Goal: Find specific page/section: Find specific page/section

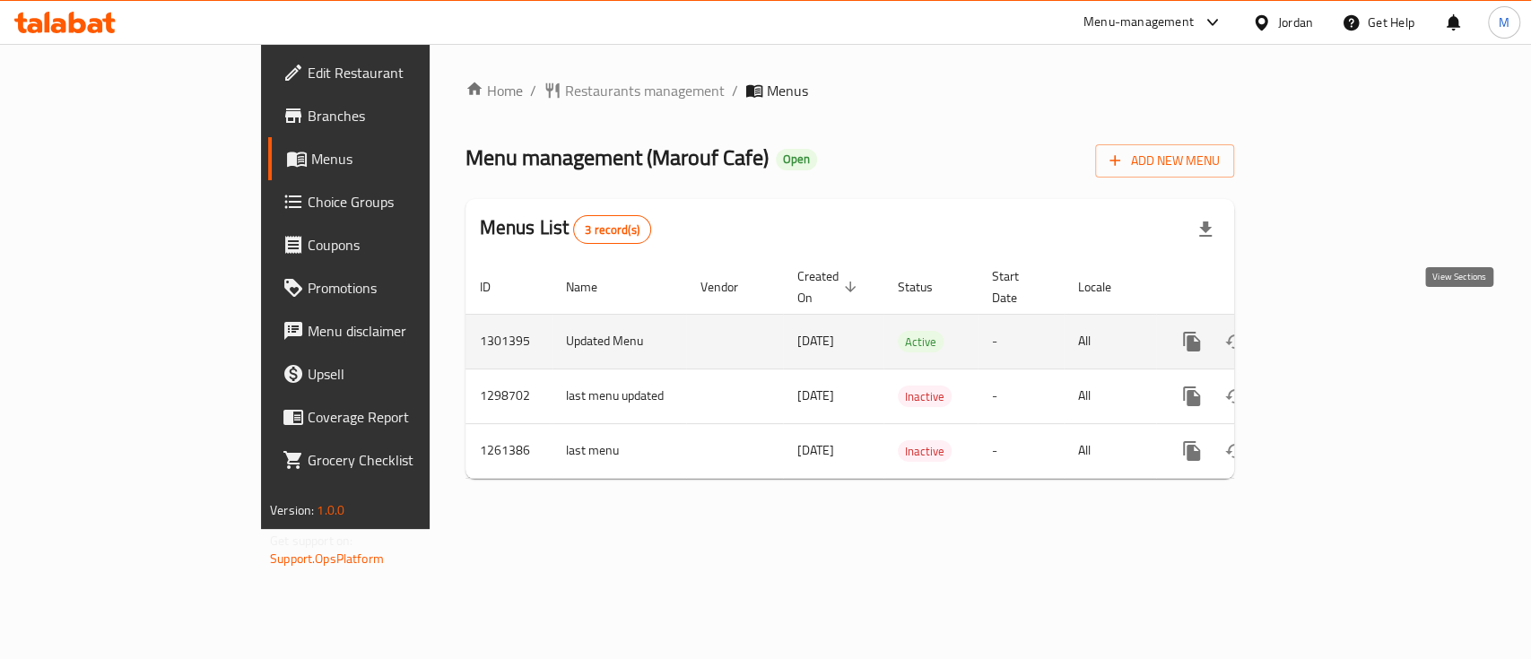
click at [1329, 334] on icon "enhanced table" at bounding box center [1321, 342] width 16 height 16
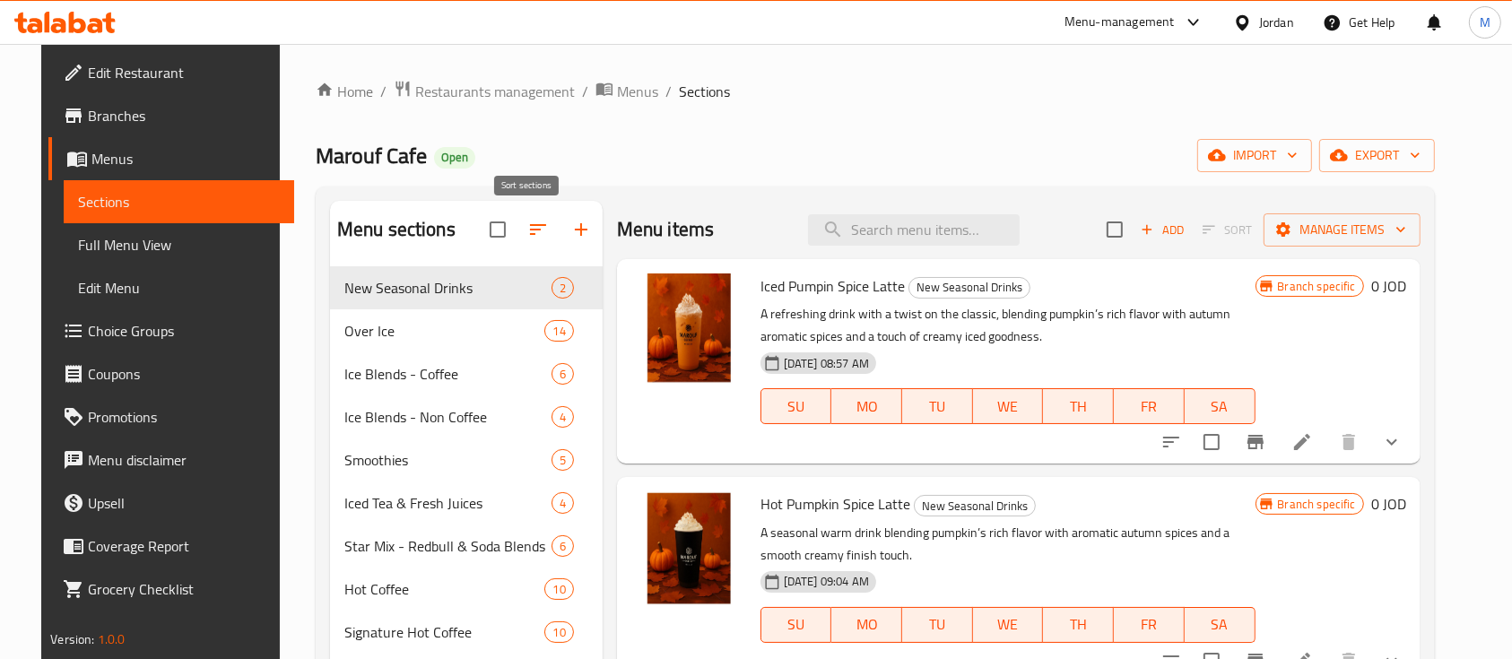
click at [527, 233] on icon "button" at bounding box center [538, 230] width 22 height 22
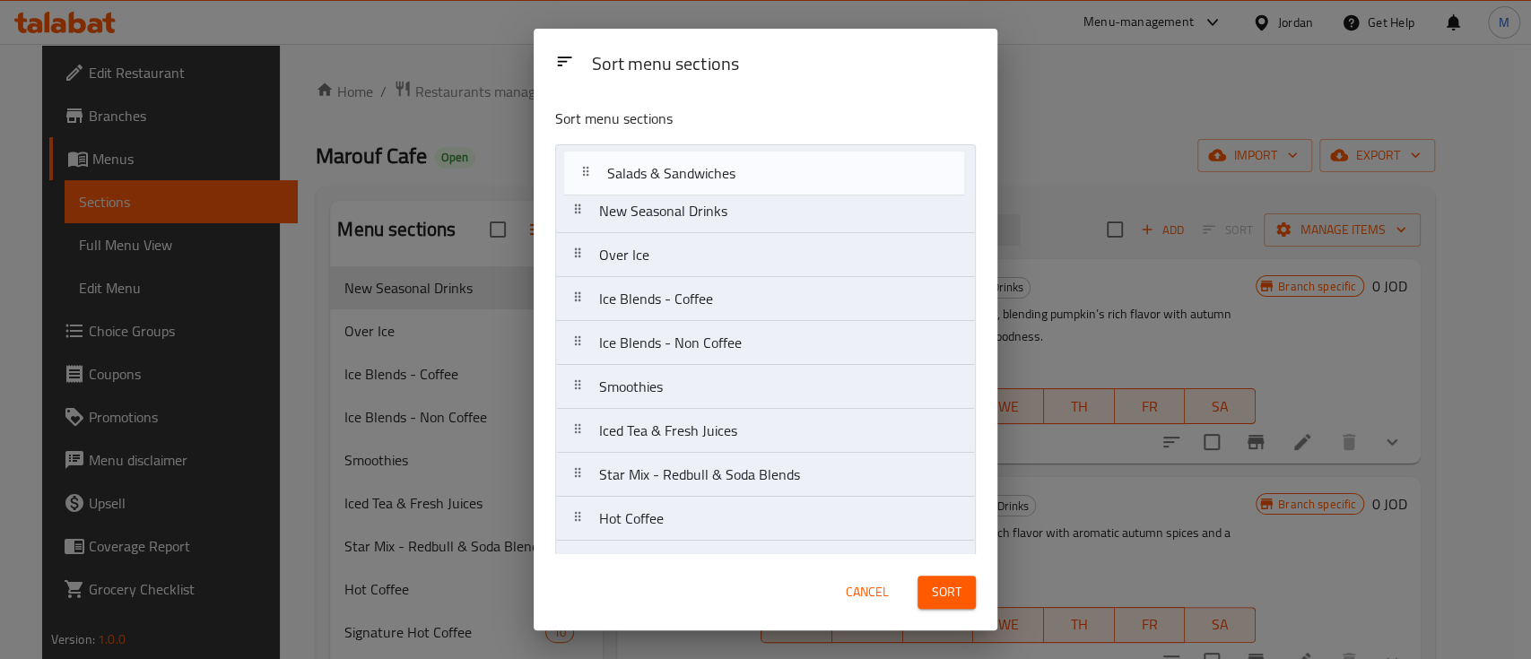
drag, startPoint x: 714, startPoint y: 434, endPoint x: 721, endPoint y: 175, distance: 259.3
click at [721, 175] on nav "New Seasonal Drinks Over Ice Ice Blends - Coffee Ice Blends - Non Coffee Smooth…" at bounding box center [765, 474] width 421 height 661
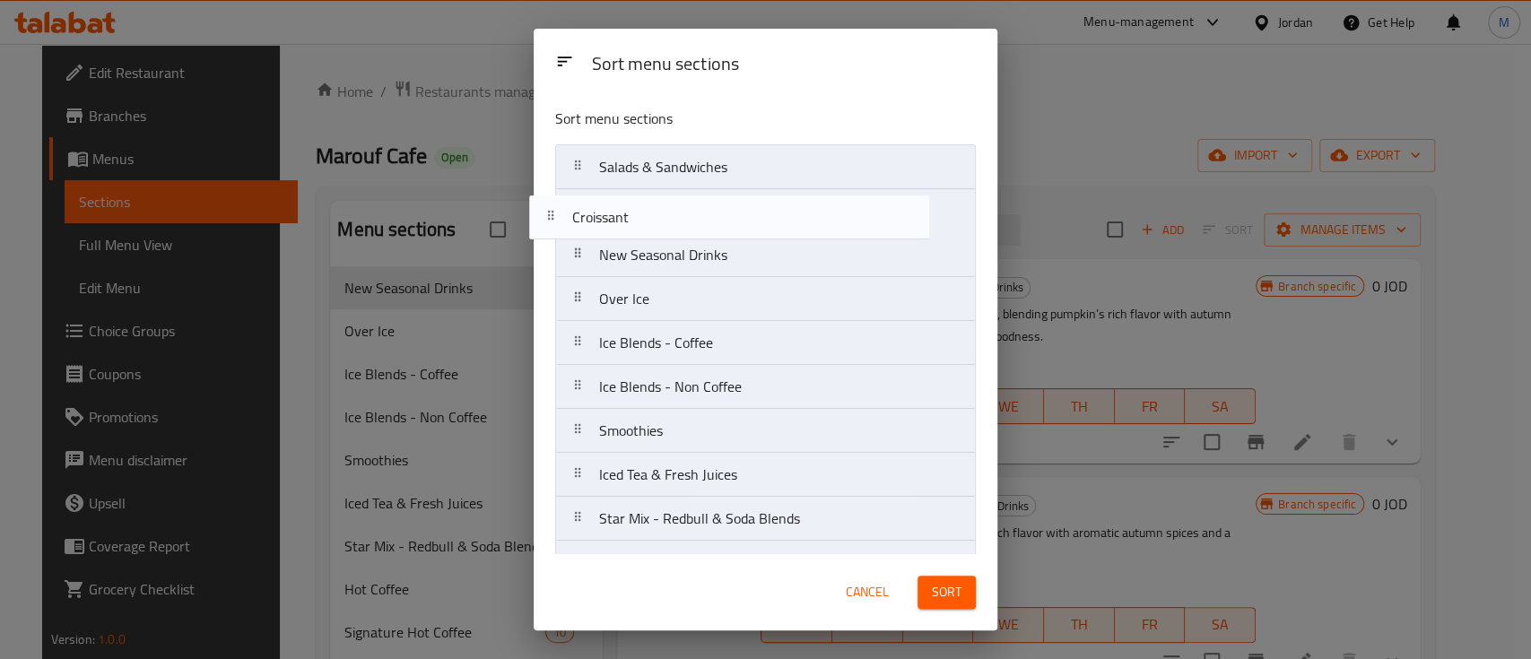
drag, startPoint x: 752, startPoint y: 378, endPoint x: 725, endPoint y: 213, distance: 166.3
click at [725, 213] on nav "Salads & Sandwiches New Seasonal Drinks Over Ice Ice Blends - Coffee Ice Blends…" at bounding box center [765, 474] width 421 height 661
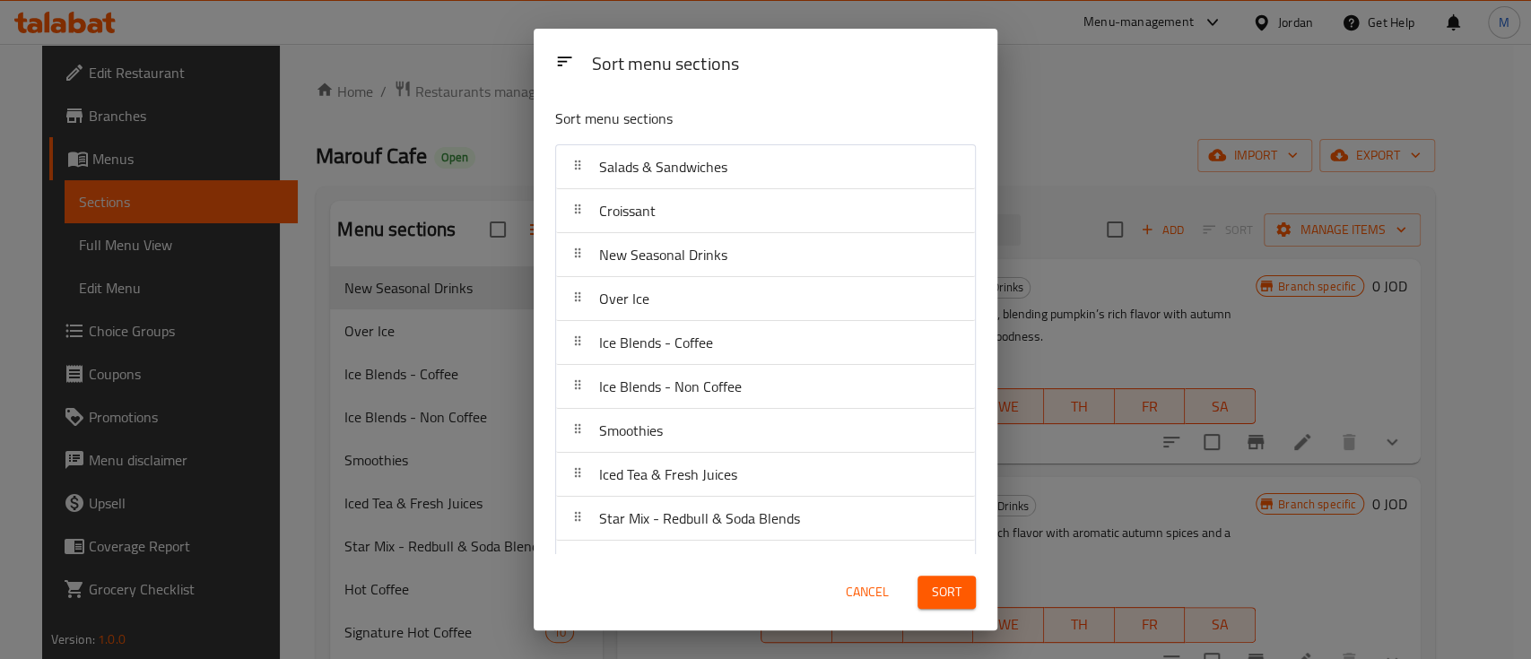
click at [948, 588] on span "Sort" at bounding box center [947, 592] width 30 height 22
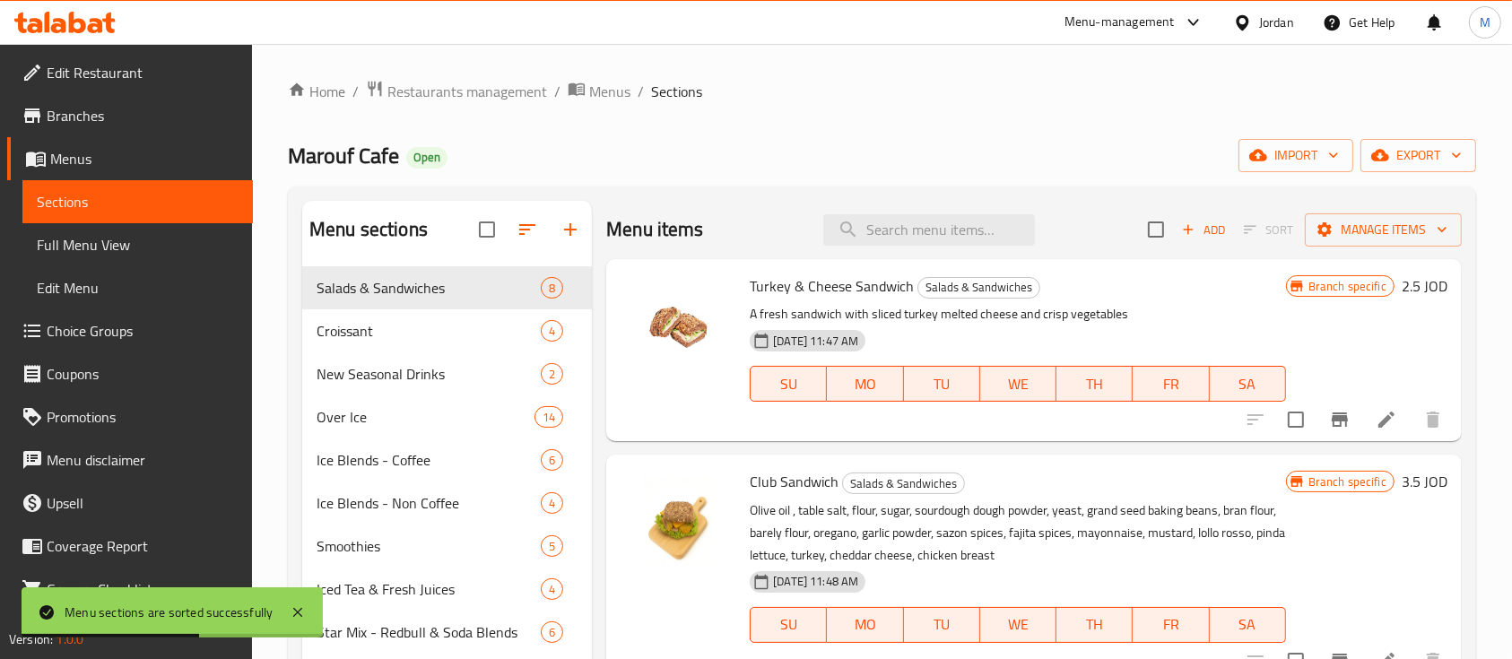
click at [1083, 13] on div "Menu-management" at bounding box center [1119, 23] width 110 height 22
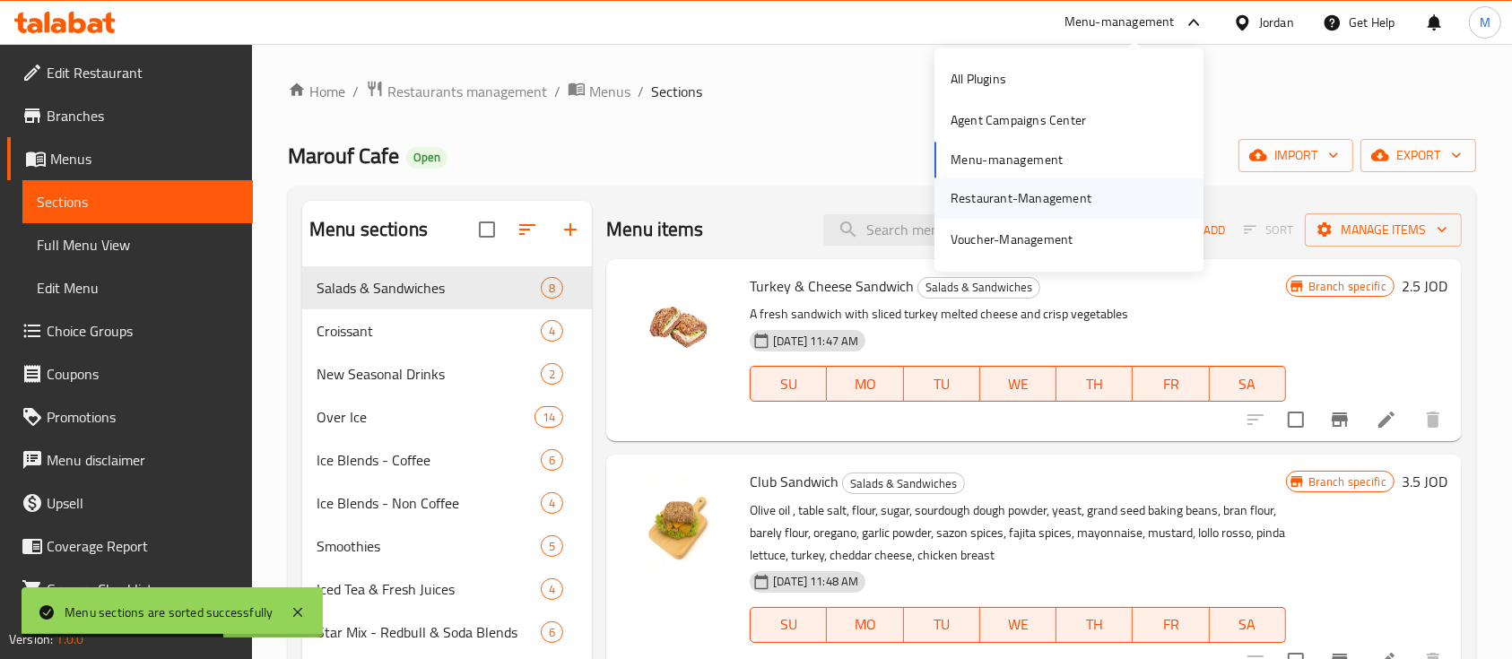
click at [1074, 180] on div "Restaurant-Management" at bounding box center [1020, 198] width 169 height 41
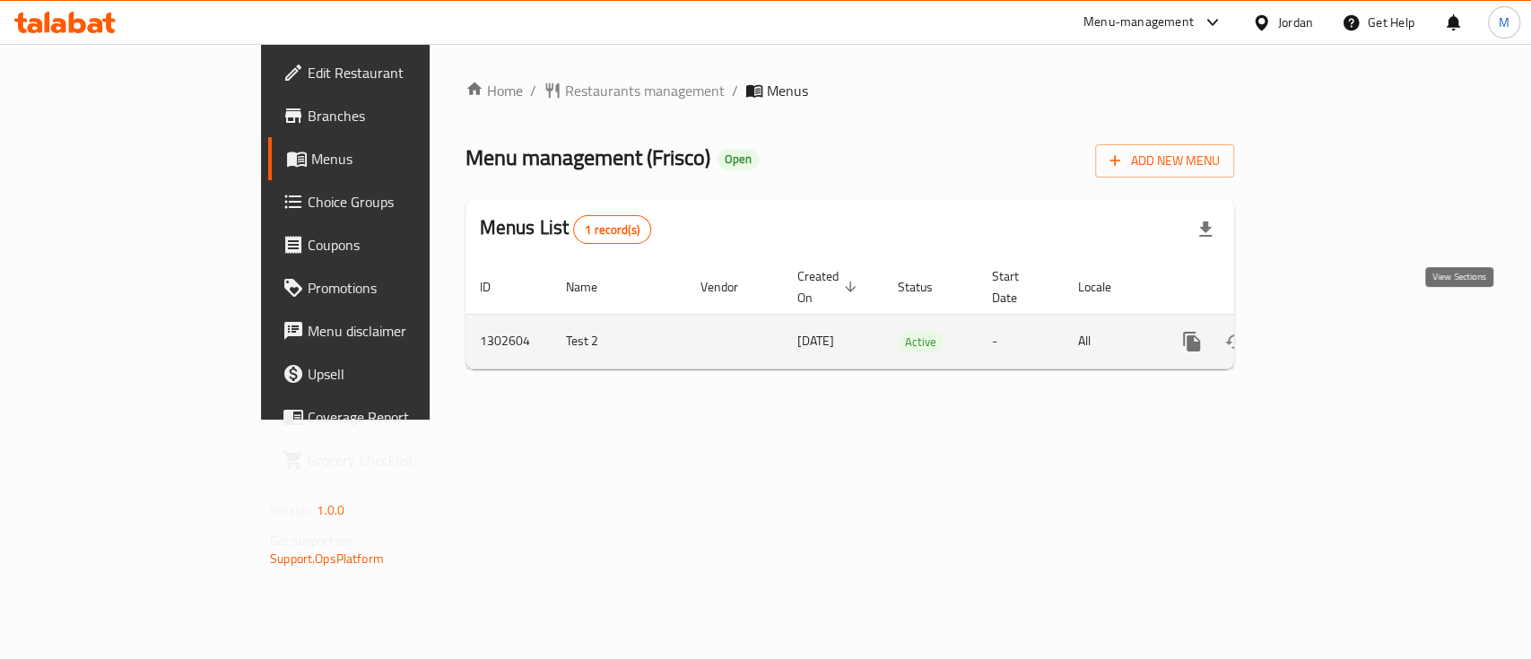
click at [1342, 320] on link "enhanced table" at bounding box center [1320, 341] width 43 height 43
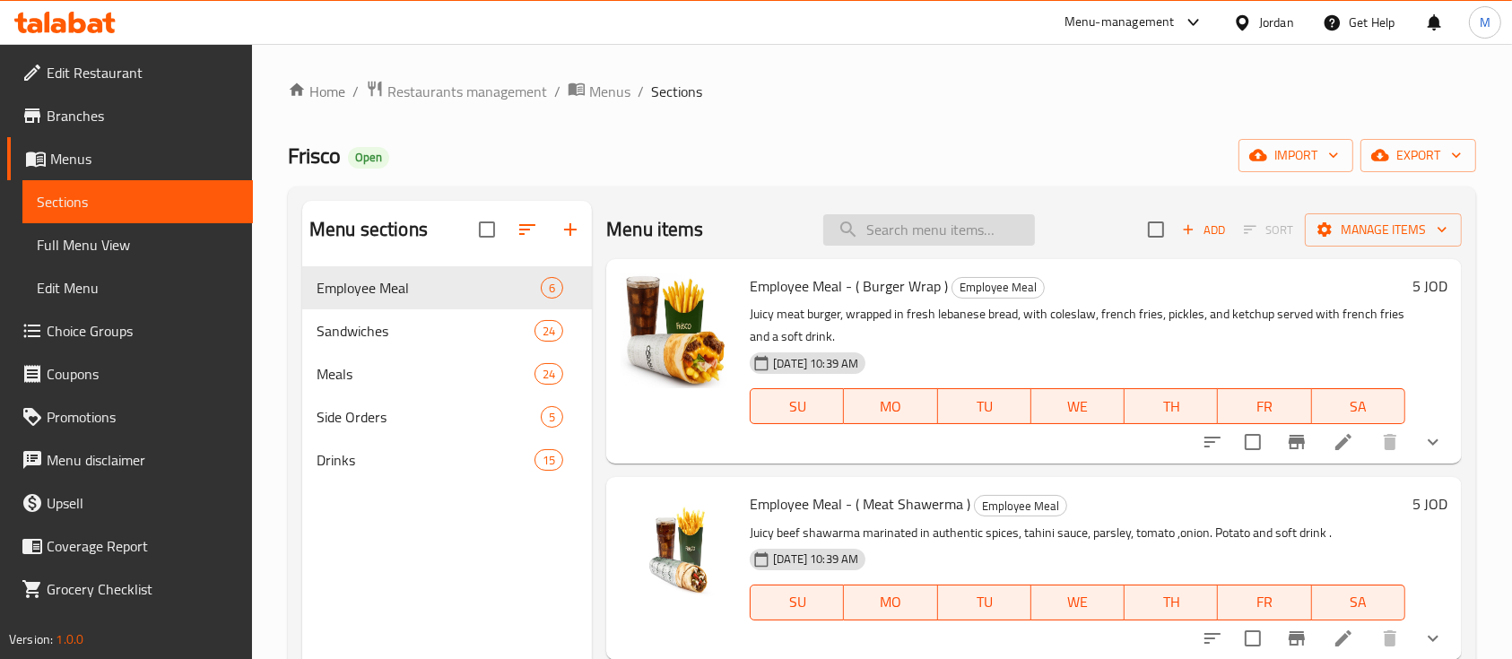
click at [889, 243] on input "search" at bounding box center [929, 229] width 212 height 31
type input "س"
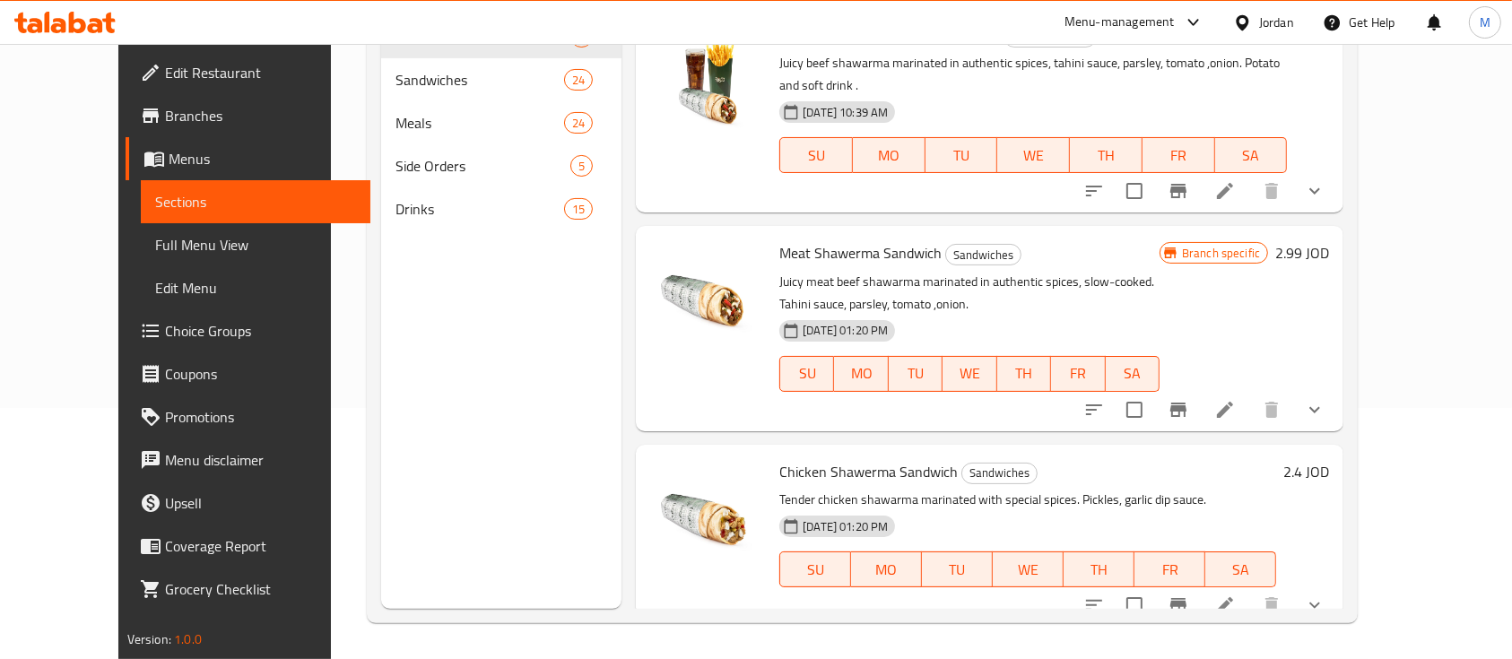
type input "shawerma"
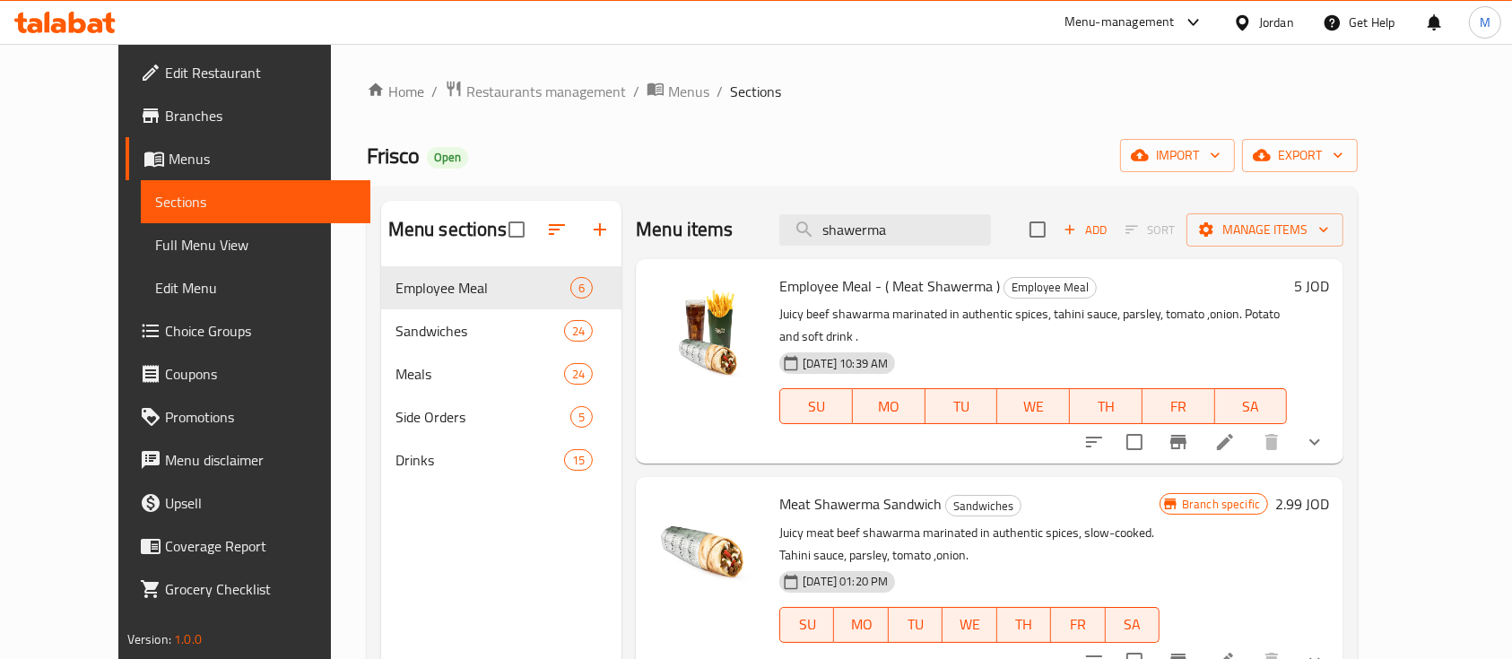
click at [1105, 26] on div "Menu-management" at bounding box center [1119, 23] width 110 height 22
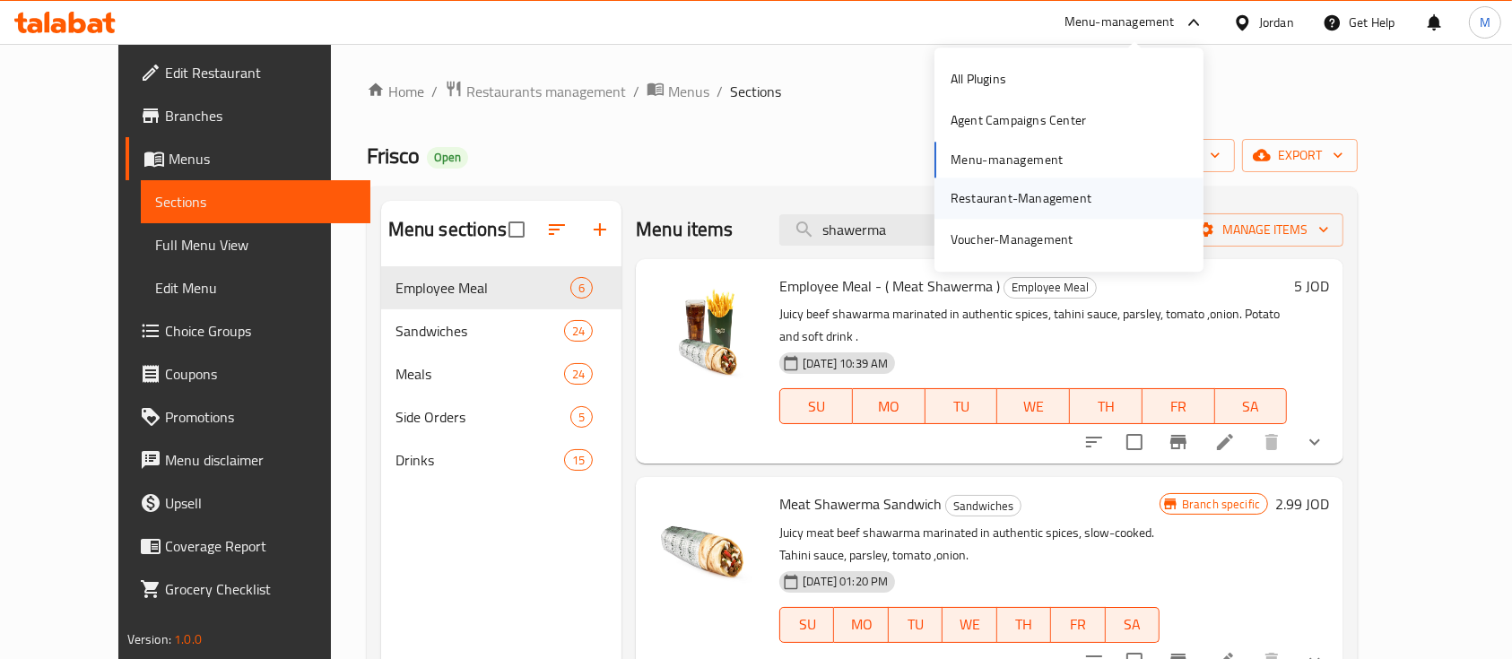
click at [1058, 195] on div "Restaurant-Management" at bounding box center [1021, 198] width 141 height 20
